Goal: Complete application form

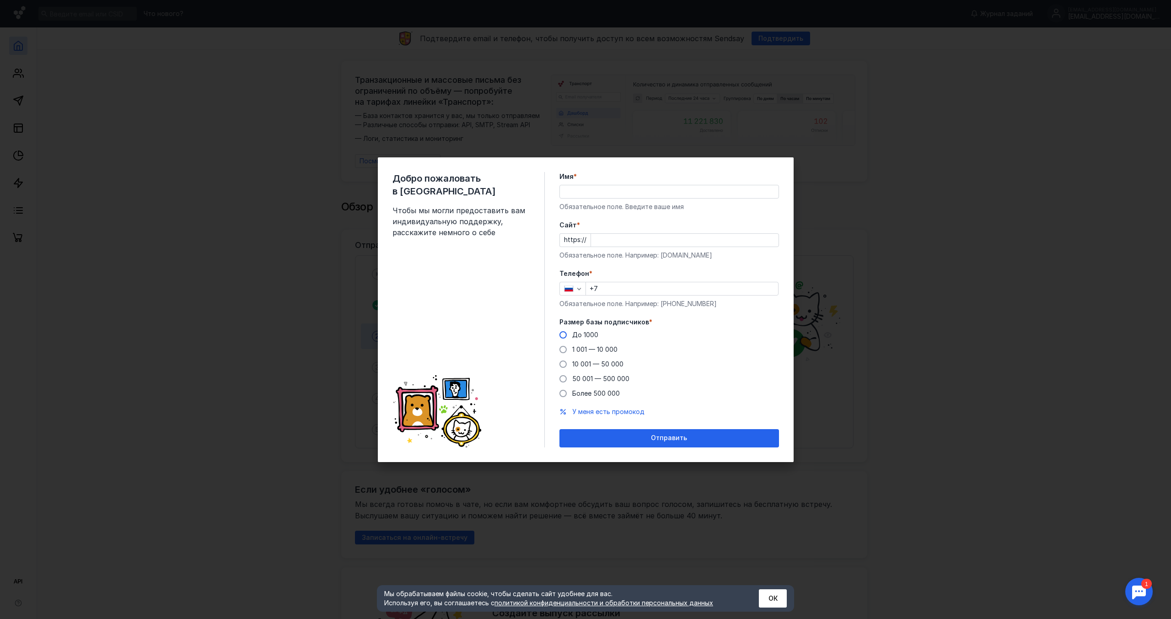
click at [583, 336] on span "До 1000" at bounding box center [585, 335] width 26 height 8
click at [0, 0] on input "До 1000" at bounding box center [0, 0] width 0 height 0
click at [601, 290] on input "+7" at bounding box center [682, 288] width 192 height 13
click at [596, 241] on input "Cайт *" at bounding box center [685, 240] width 188 height 13
click at [577, 194] on div "Имя * Обязательное поле. Введите ваше имя" at bounding box center [669, 191] width 220 height 39
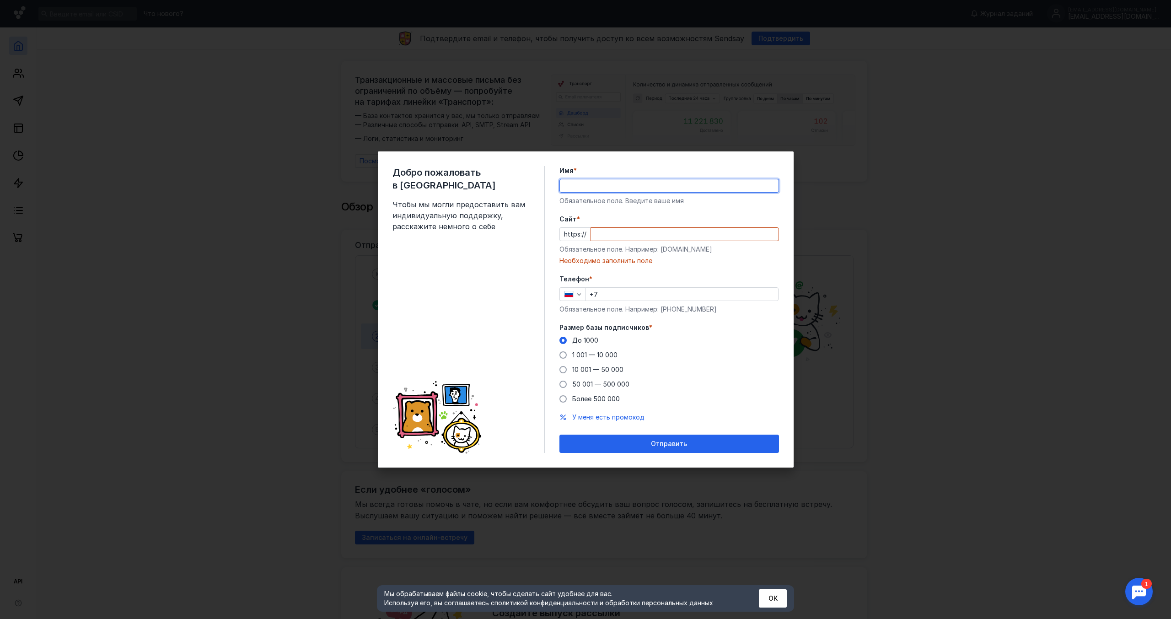
click at [760, 271] on form "Имя * Обязательное поле. Введите ваше имя [PERSON_NAME] * https:// Обязательное…" at bounding box center [669, 309] width 220 height 287
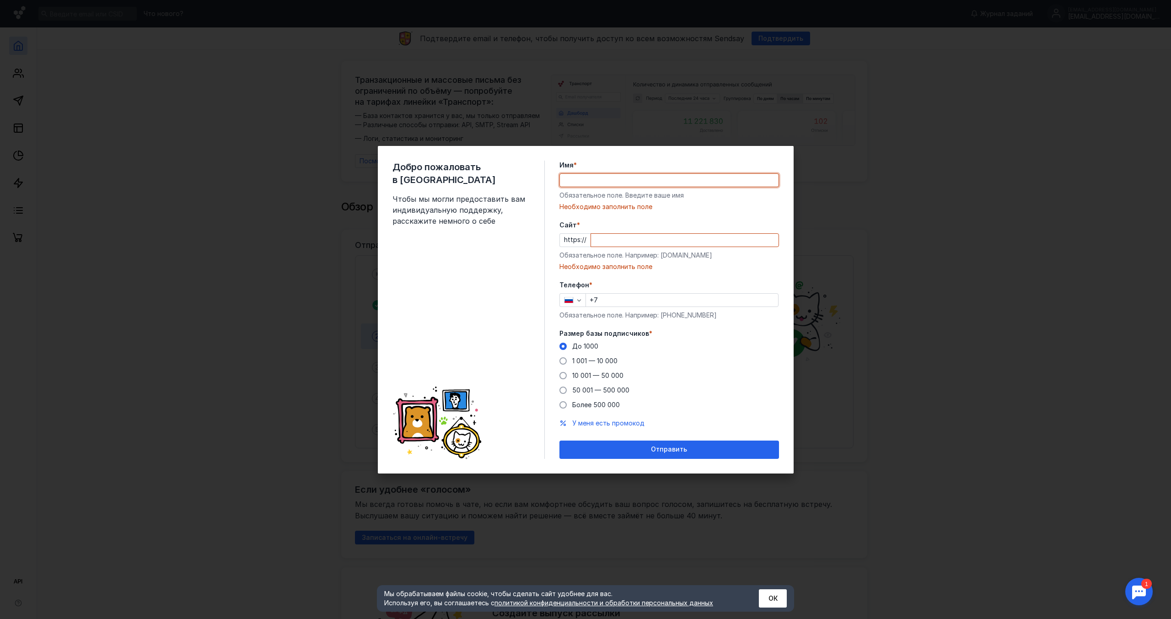
click at [590, 182] on input "Имя *" at bounding box center [669, 180] width 219 height 13
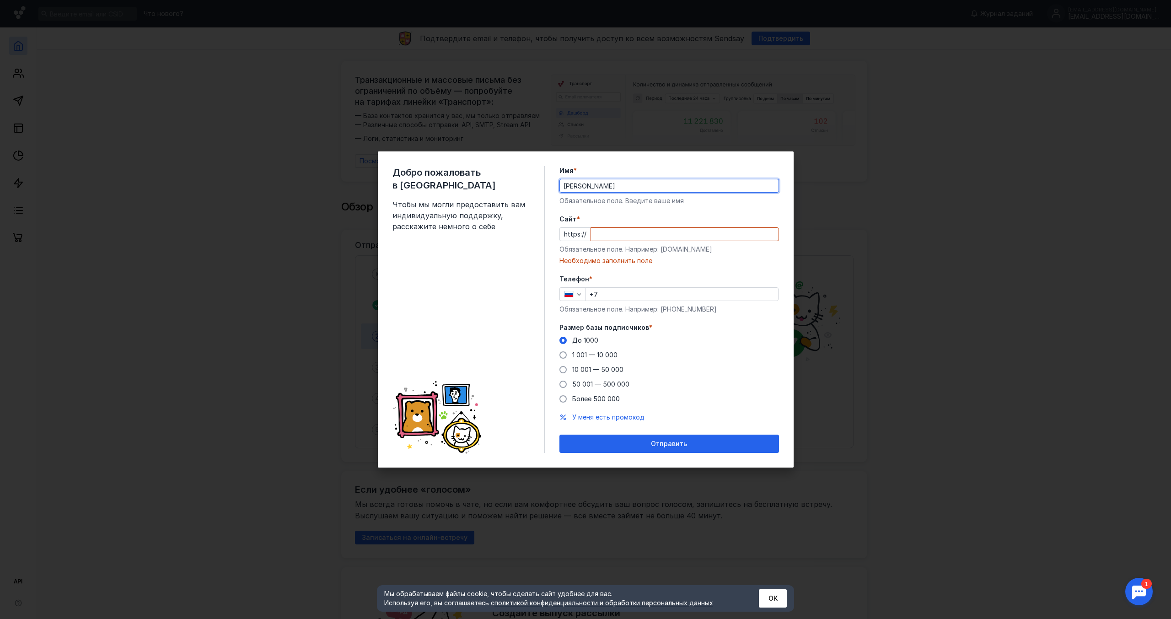
type input "[PERSON_NAME]"
click at [598, 234] on input "Cайт *" at bounding box center [685, 234] width 188 height 13
drag, startPoint x: 660, startPoint y: 249, endPoint x: 713, endPoint y: 245, distance: 53.2
click at [713, 245] on div "Обязательное поле. Например: [DOMAIN_NAME]" at bounding box center [669, 249] width 220 height 9
copy div "[DOMAIN_NAME]"
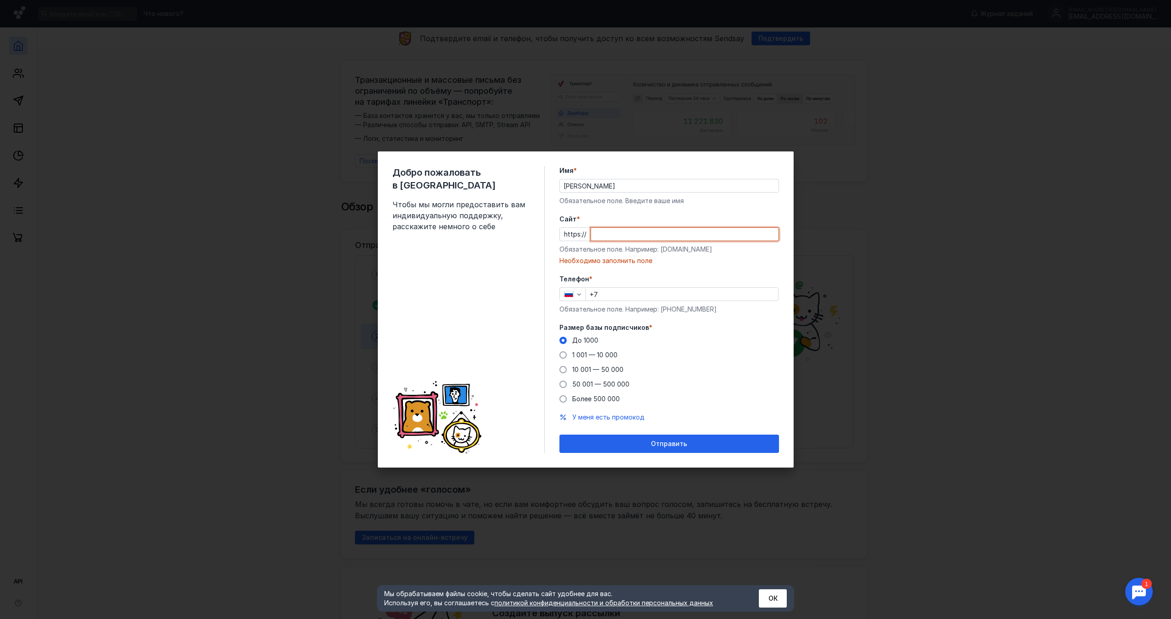
click at [595, 234] on input "Cайт *" at bounding box center [685, 234] width 188 height 13
paste input "[DOMAIN_NAME]"
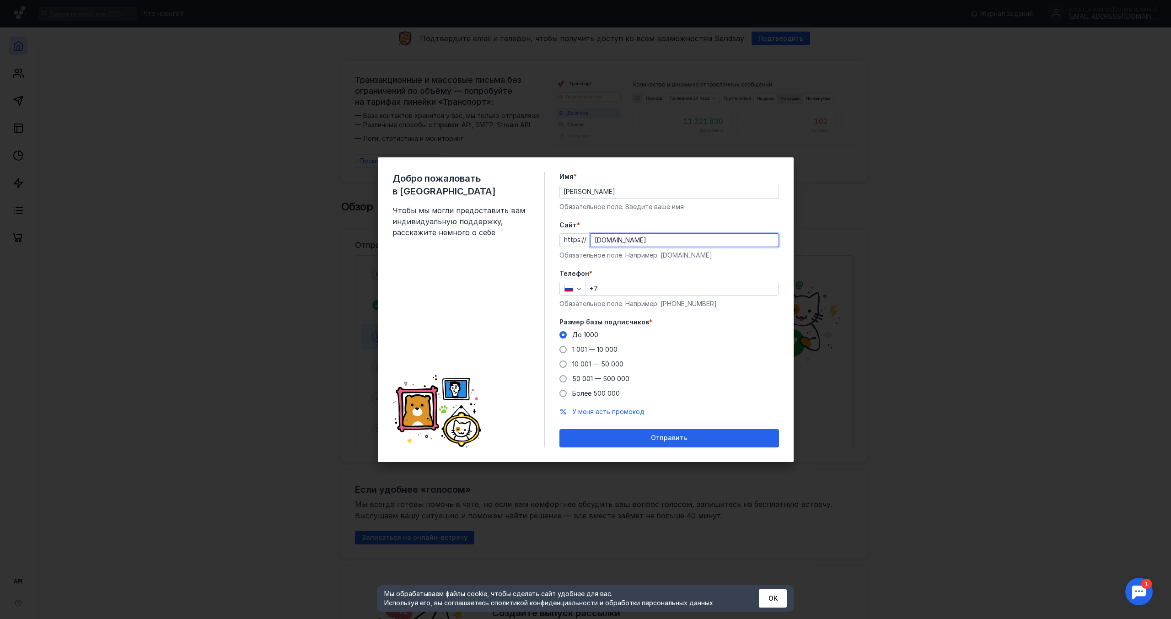
type input "[DOMAIN_NAME]"
click at [599, 289] on input "+7" at bounding box center [682, 288] width 192 height 13
click at [611, 289] on input "+7" at bounding box center [682, 288] width 192 height 13
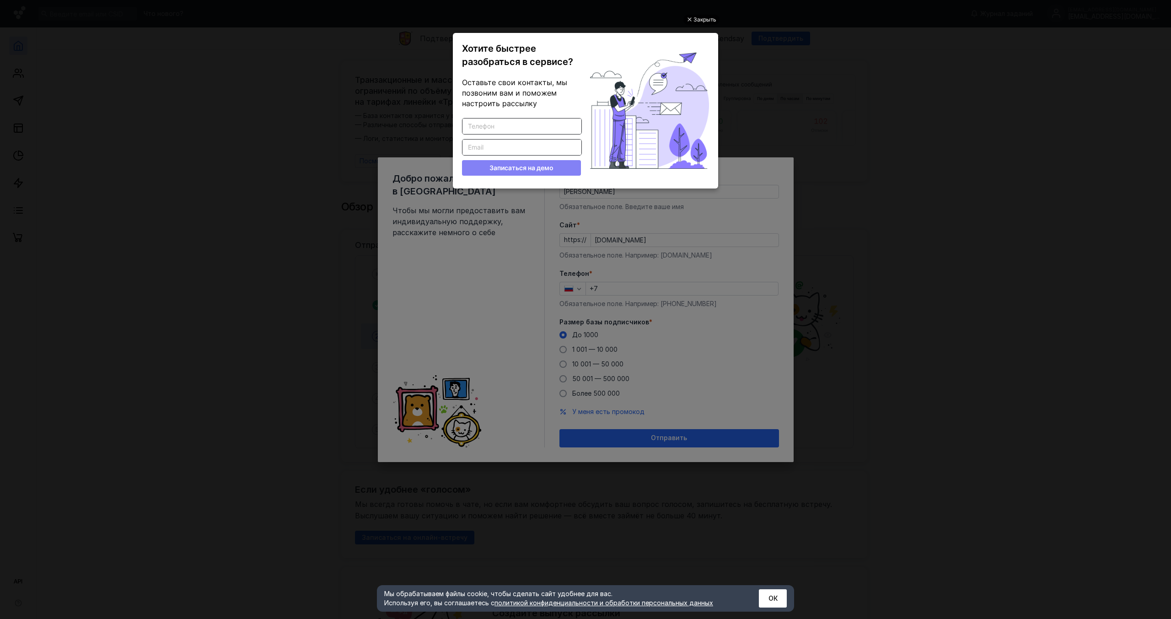
click at [692, 21] on div "Закрыть" at bounding box center [701, 20] width 36 height 10
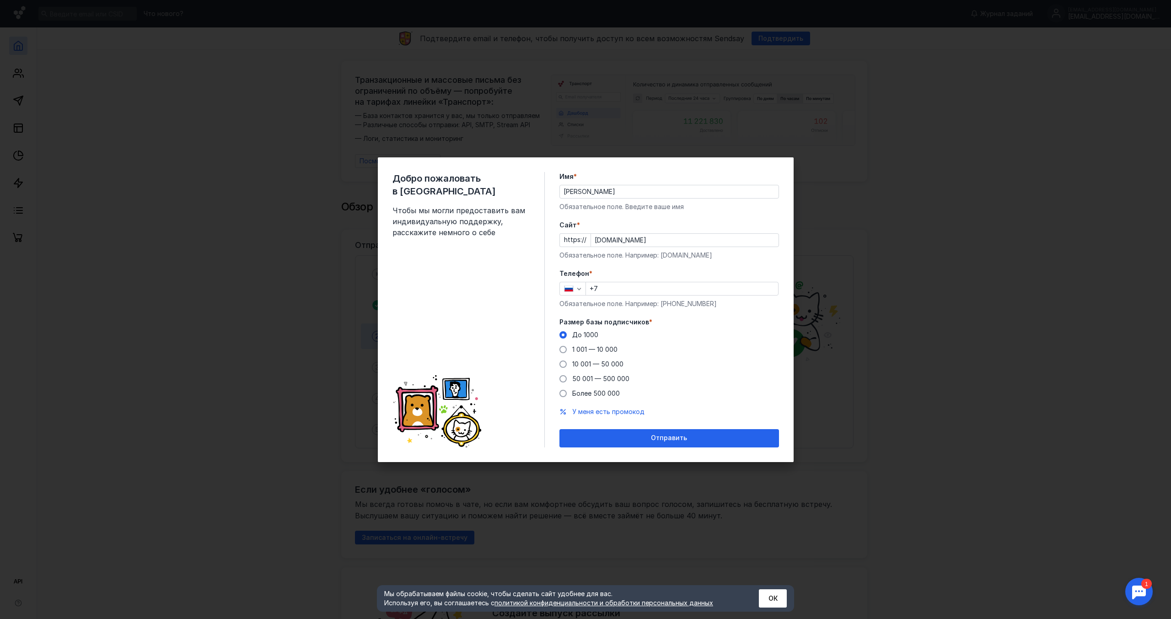
click at [614, 289] on input "+7" at bounding box center [682, 288] width 192 height 13
type input "[PHONE_NUMBER]"
click at [665, 440] on span "Отправить" at bounding box center [669, 438] width 36 height 8
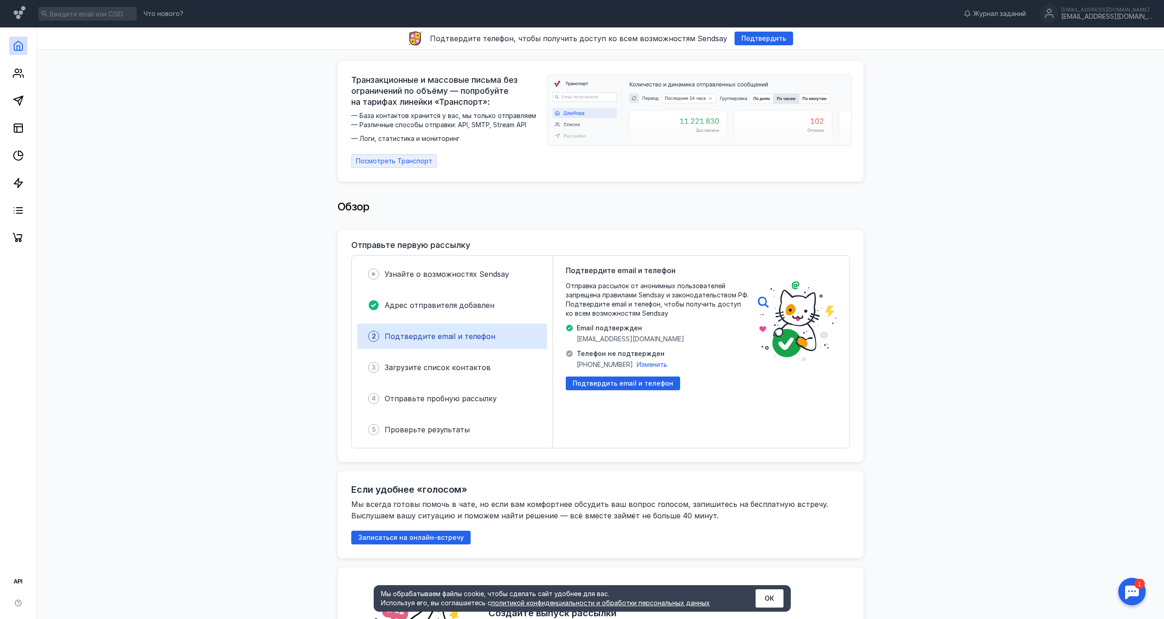
click at [412, 157] on span "Посмотреть Транспорт" at bounding box center [394, 161] width 76 height 8
